Goal: Find specific page/section: Find specific page/section

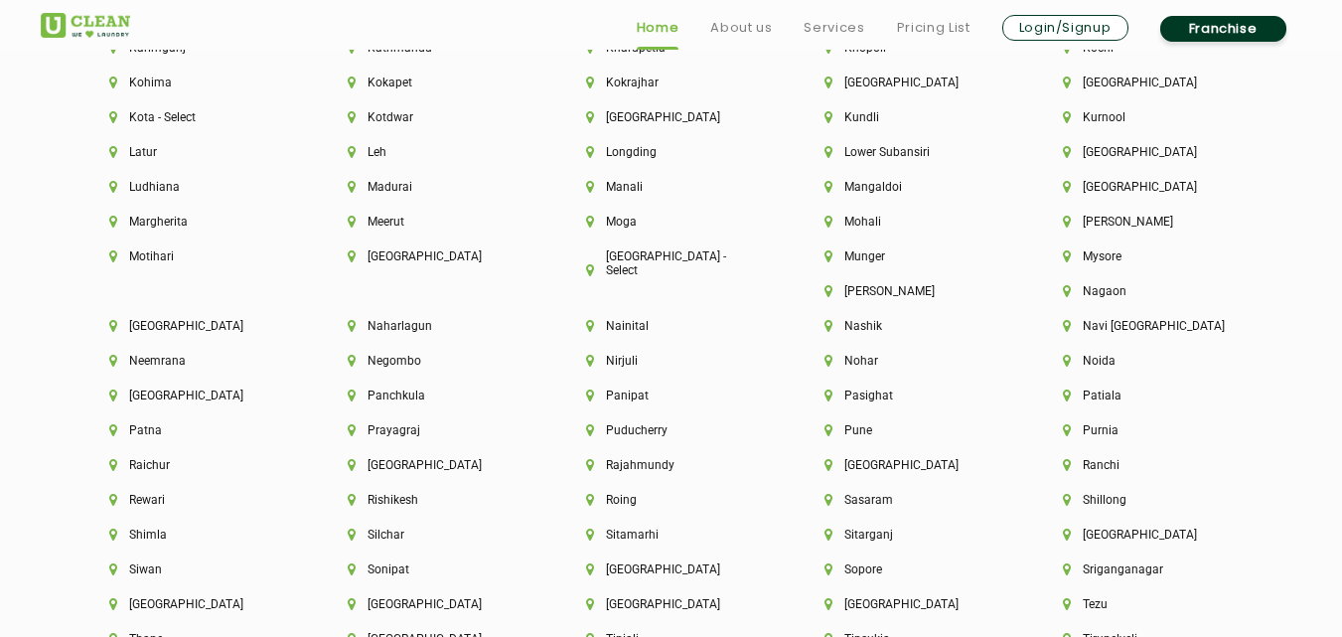
scroll to position [5563, 0]
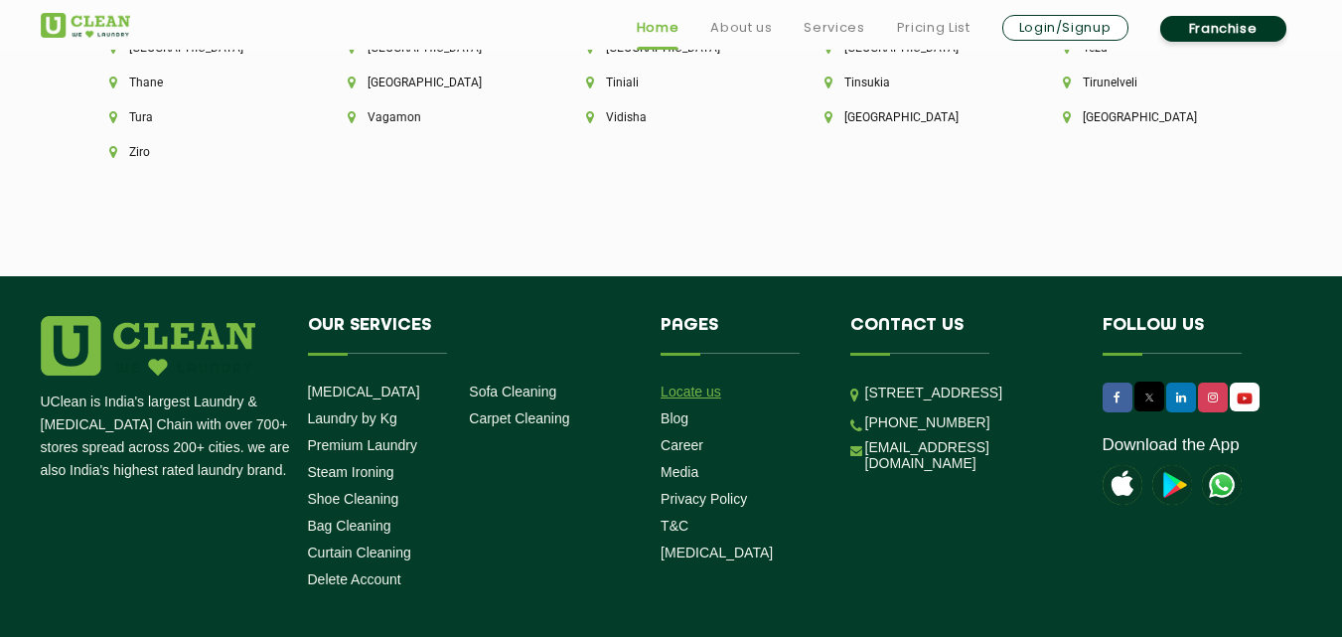
click at [688, 383] on link "Locate us" at bounding box center [691, 391] width 61 height 16
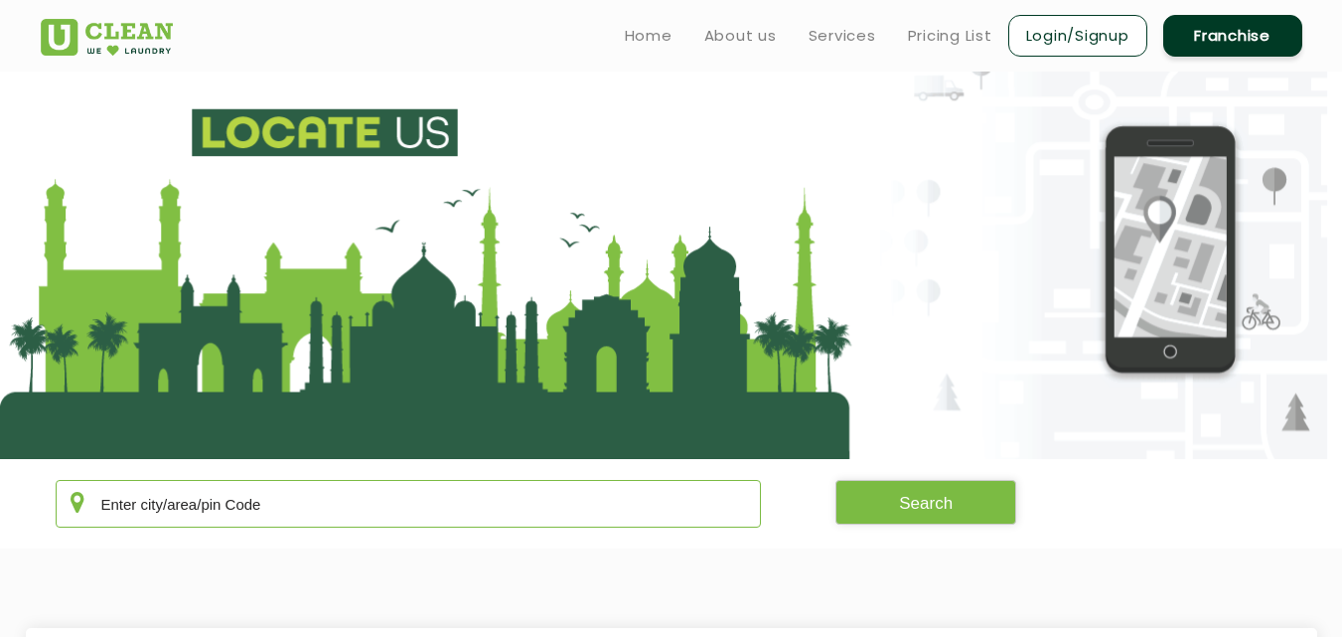
click at [122, 517] on input "text" at bounding box center [409, 504] width 706 height 48
type input "vapi"
click at [943, 497] on button "Search" at bounding box center [925, 502] width 181 height 45
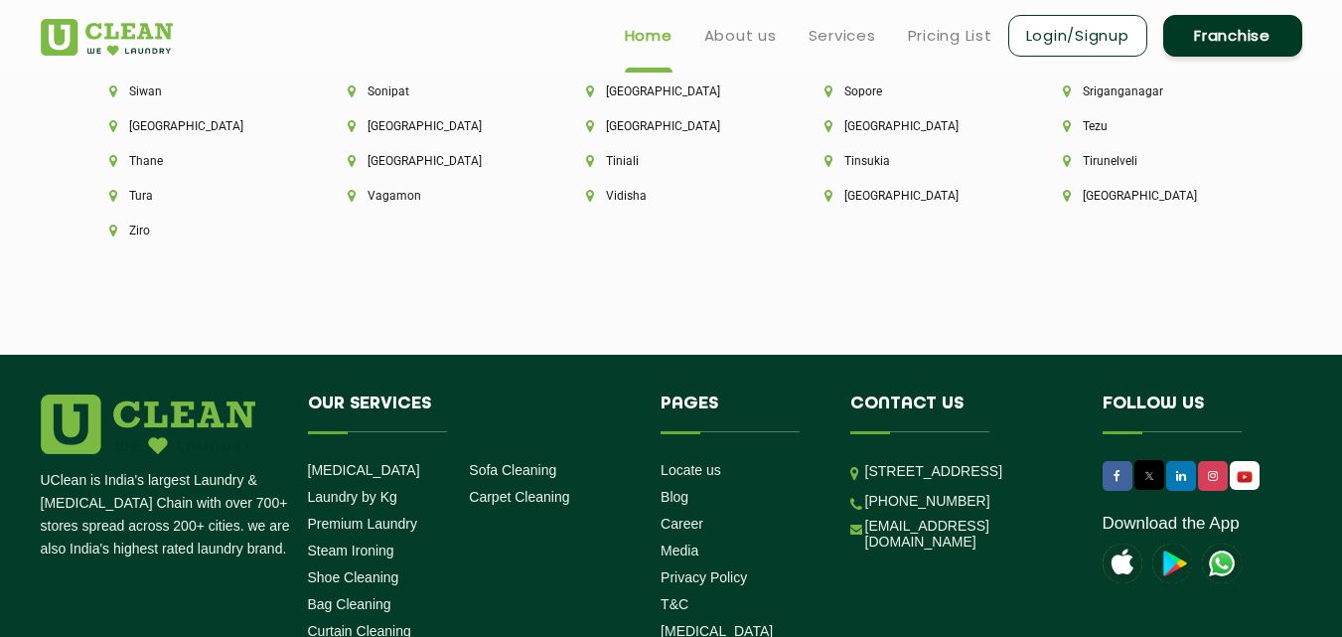
scroll to position [5483, 0]
